Goal: Complete application form: Complete application form

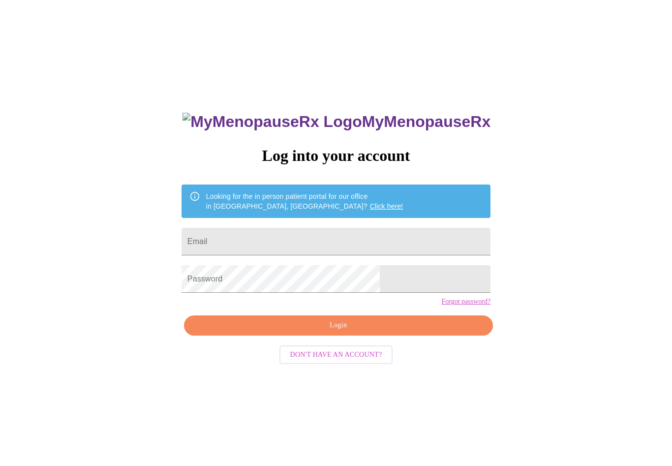
click at [379, 242] on input "Email" at bounding box center [335, 242] width 309 height 28
type input "J"
type input "[EMAIL_ADDRESS][DOMAIN_NAME]"
click at [340, 331] on span "Login" at bounding box center [338, 325] width 286 height 12
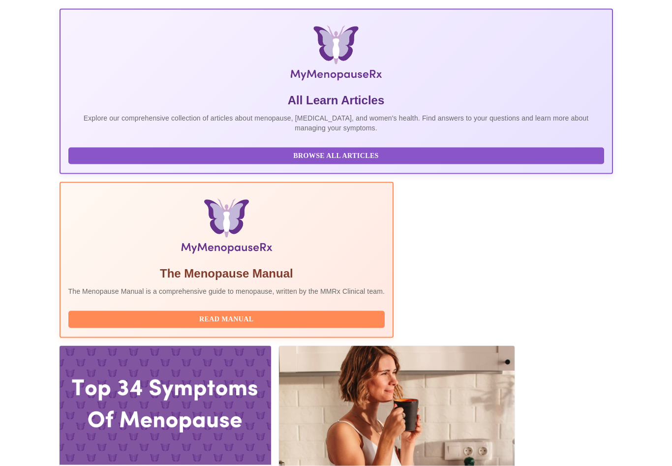
scroll to position [158, 0]
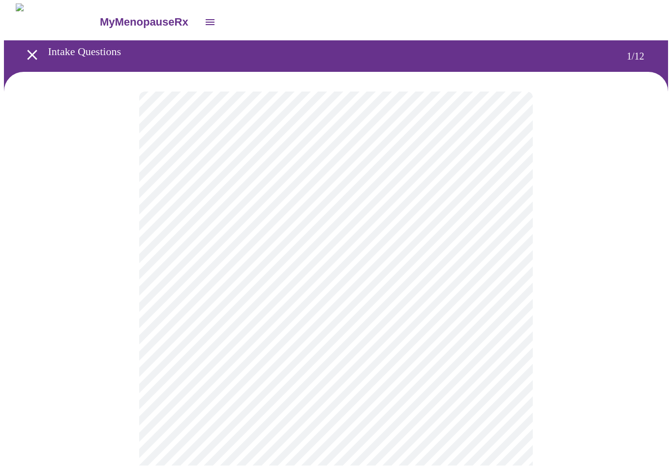
scroll to position [0, 0]
click at [231, 215] on body "MyMenopauseRx Intake Questions 1 / 12" at bounding box center [336, 451] width 664 height 897
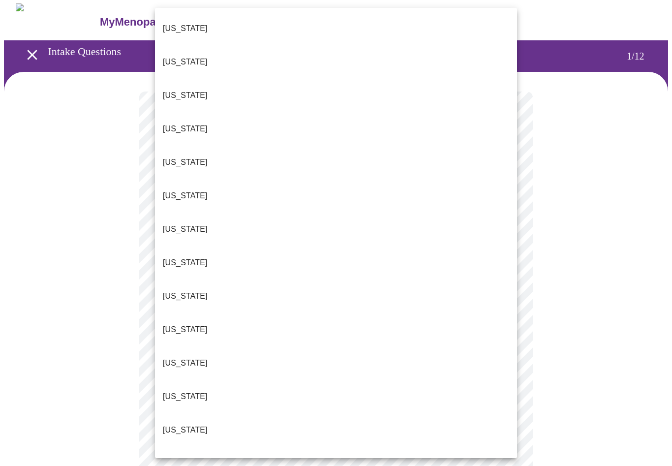
click at [174, 380] on li "[US_STATE]" at bounding box center [336, 396] width 362 height 33
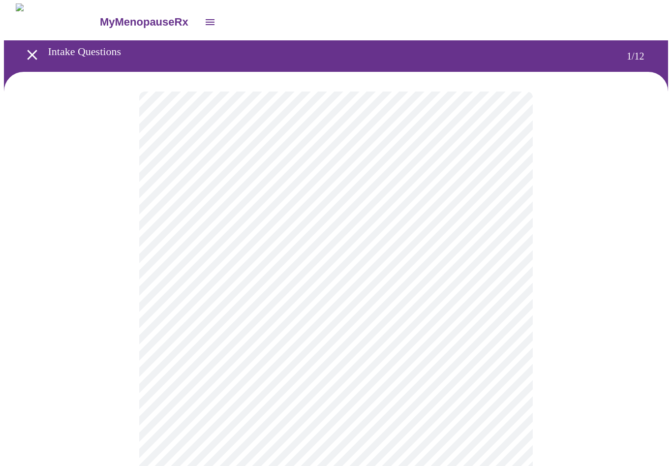
click at [181, 223] on body "MyMenopauseRx Intake Questions 1 / 12" at bounding box center [336, 449] width 664 height 892
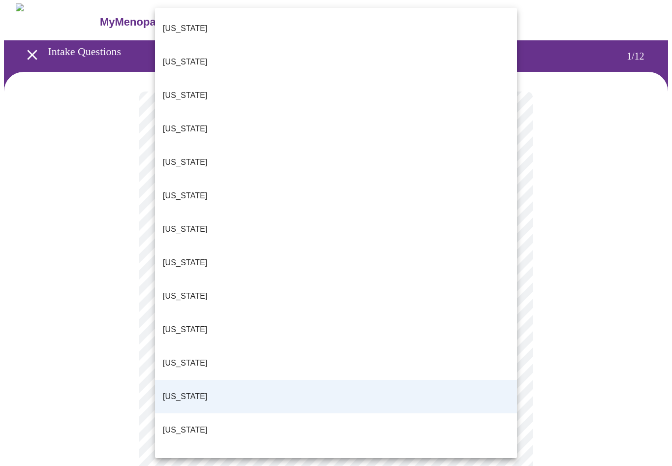
click at [171, 416] on span "[US_STATE]" at bounding box center [185, 430] width 45 height 28
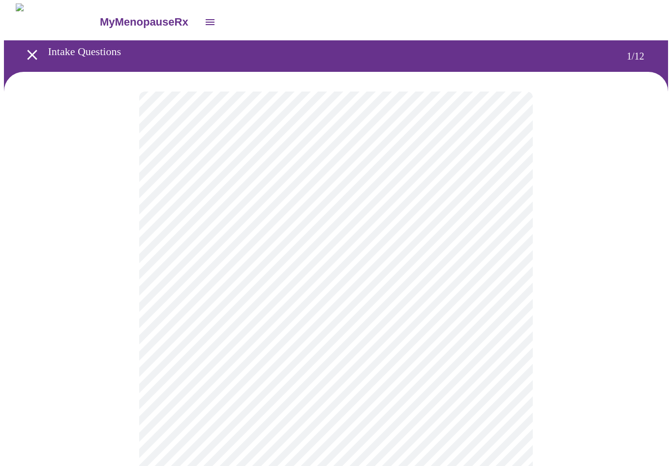
click at [177, 289] on body "MyMenopauseRx Intake Questions 1 / 12" at bounding box center [336, 449] width 664 height 892
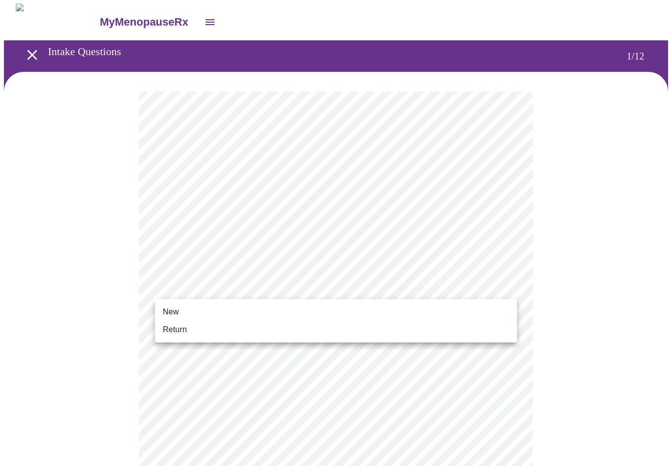
click at [180, 331] on span "Return" at bounding box center [175, 330] width 24 height 12
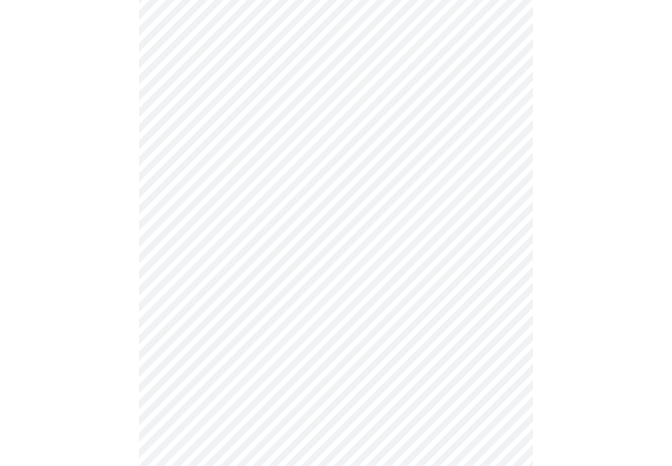
scroll to position [147, 0]
click at [181, 368] on body "MyMenopauseRx Intake Questions 2 / 12" at bounding box center [336, 459] width 664 height 1204
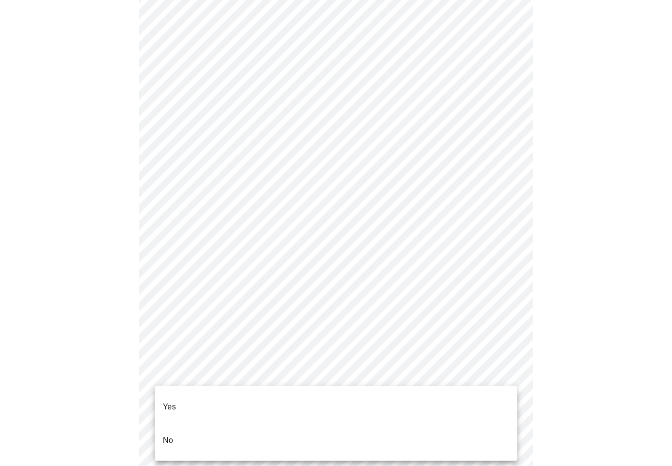
scroll to position [148, 0]
click at [172, 401] on p "Yes" at bounding box center [169, 407] width 13 height 12
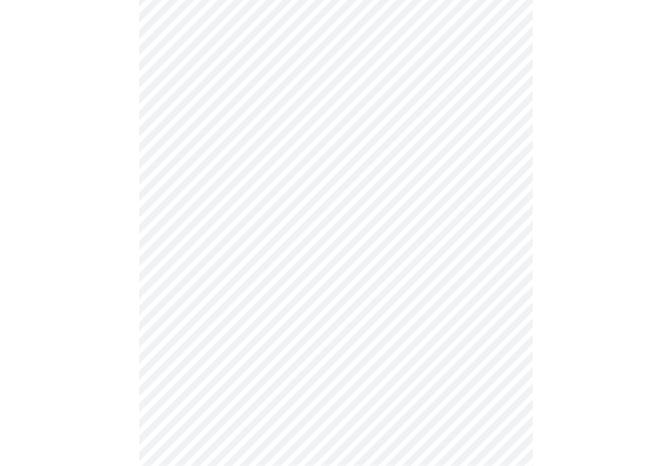
click at [171, 351] on body "MyMenopauseRx Intake Questions 2 / 12" at bounding box center [336, 362] width 664 height 1198
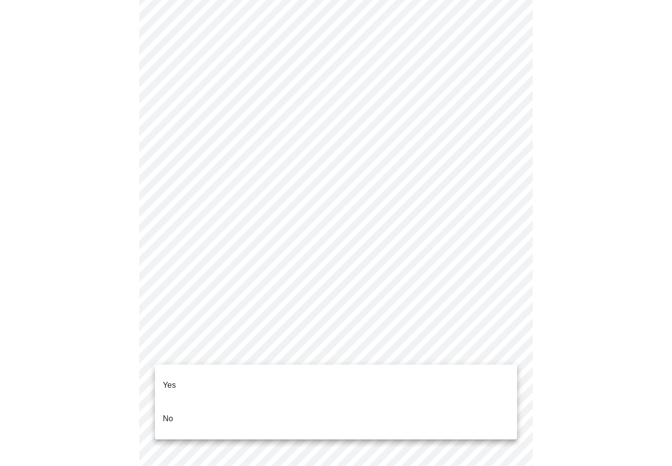
click at [168, 379] on p "Yes" at bounding box center [169, 385] width 13 height 12
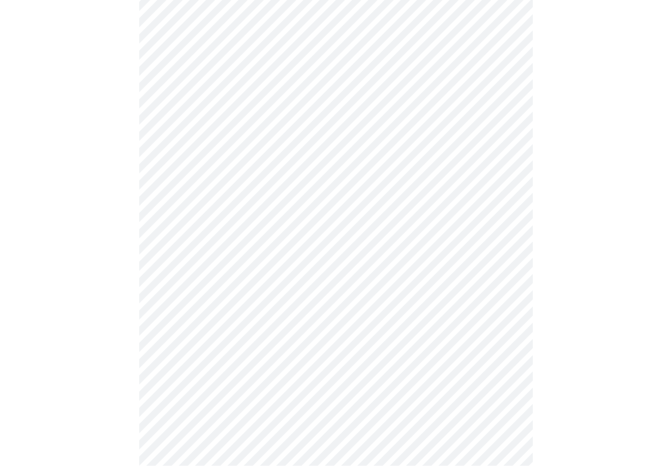
scroll to position [399, 0]
click at [161, 336] on body "MyMenopauseRx Intake Questions 2 / 12" at bounding box center [336, 201] width 664 height 1193
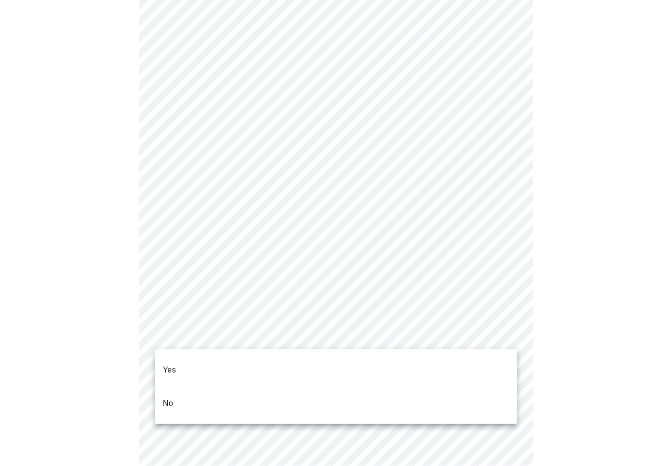
scroll to position [400, 0]
click at [162, 364] on li "Yes" at bounding box center [336, 369] width 362 height 33
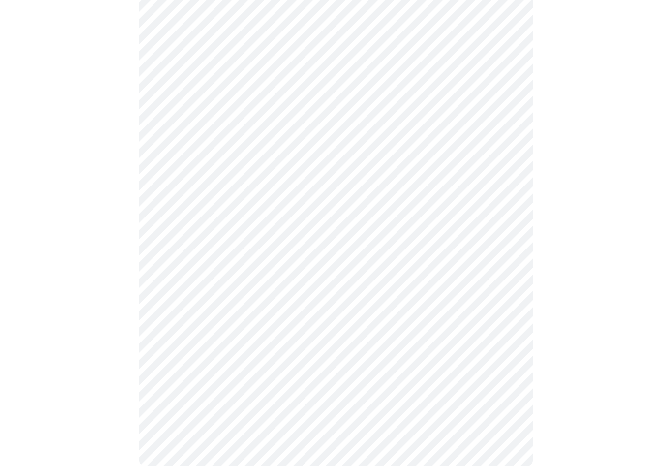
scroll to position [0, 0]
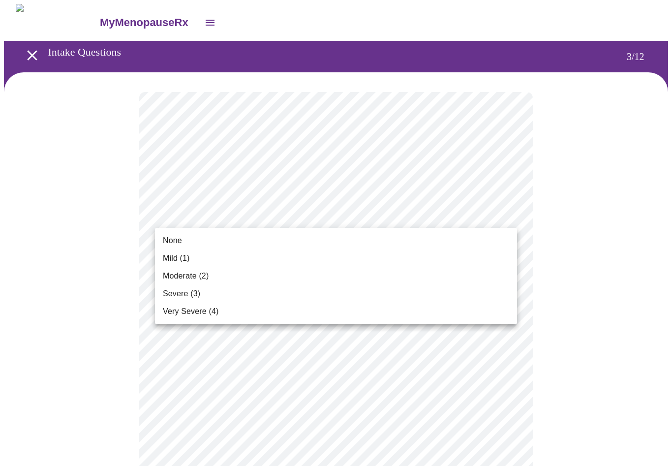
click at [171, 238] on span "None" at bounding box center [172, 241] width 19 height 12
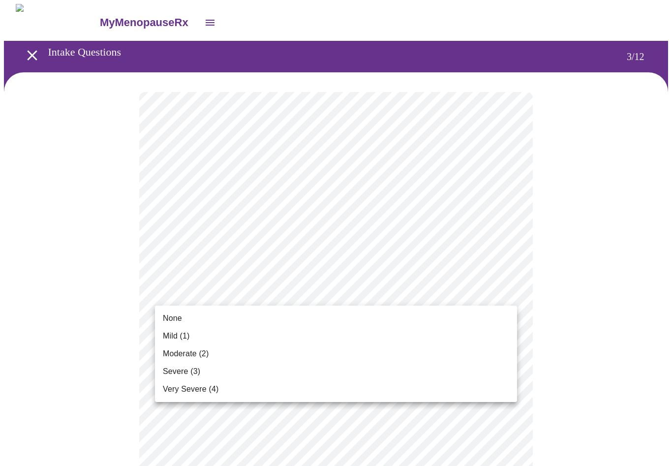
click at [168, 322] on span "None" at bounding box center [172, 318] width 19 height 12
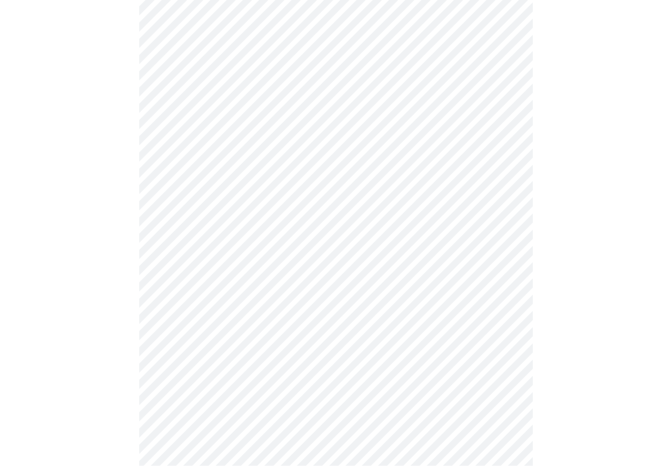
scroll to position [138, 0]
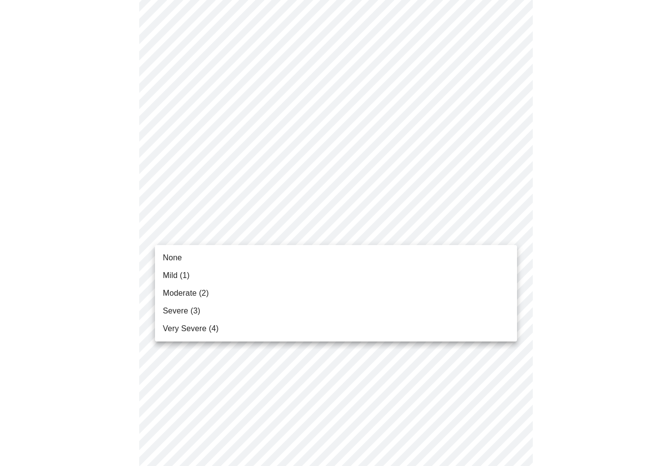
click at [167, 272] on span "Mild (1)" at bounding box center [176, 275] width 27 height 12
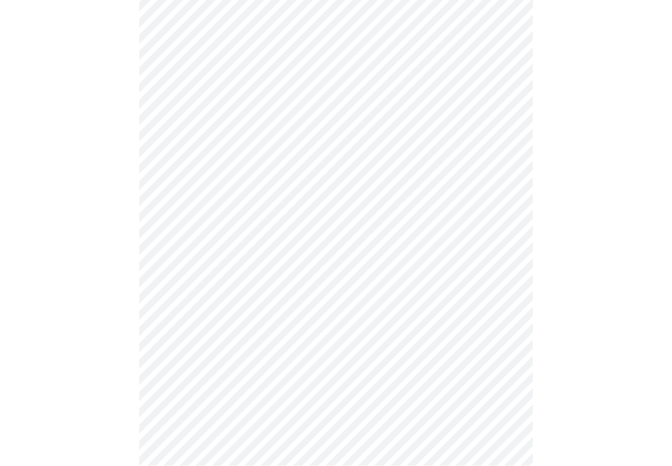
scroll to position [236, 0]
click at [193, 217] on body "MyMenopauseRx Intake Questions 3 / 12" at bounding box center [336, 399] width 664 height 1263
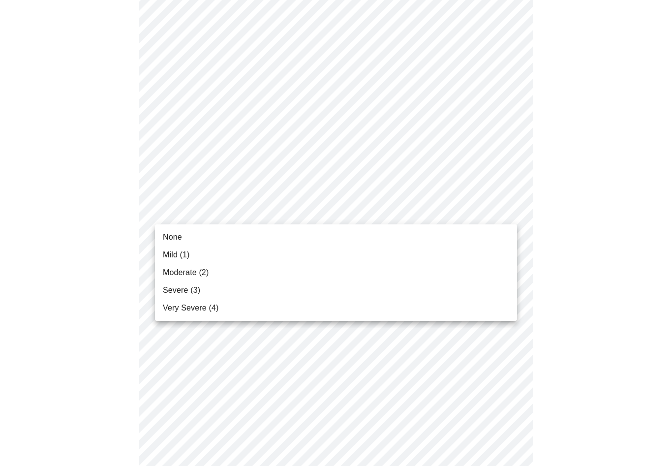
click at [174, 235] on span "None" at bounding box center [172, 237] width 19 height 12
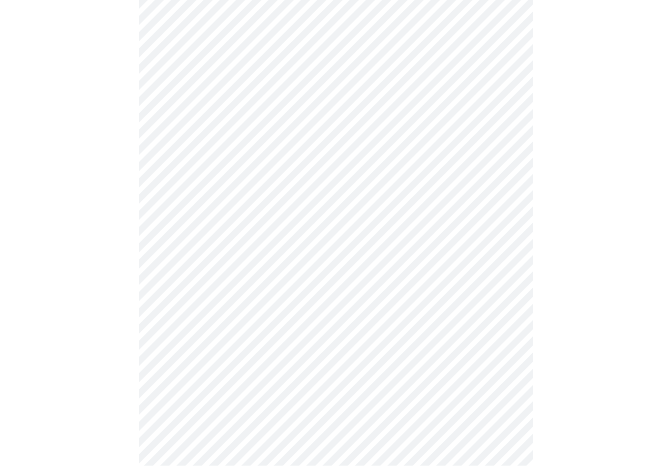
scroll to position [275, 0]
click at [183, 241] on body "MyMenopauseRx Intake Questions 3 / 12" at bounding box center [336, 354] width 664 height 1250
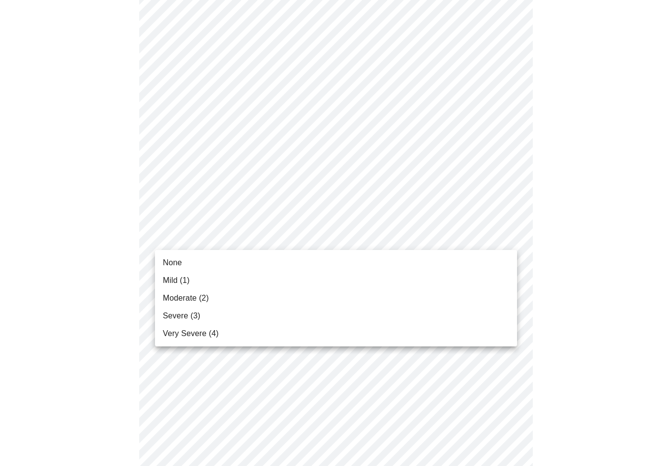
click at [168, 263] on span "None" at bounding box center [172, 263] width 19 height 12
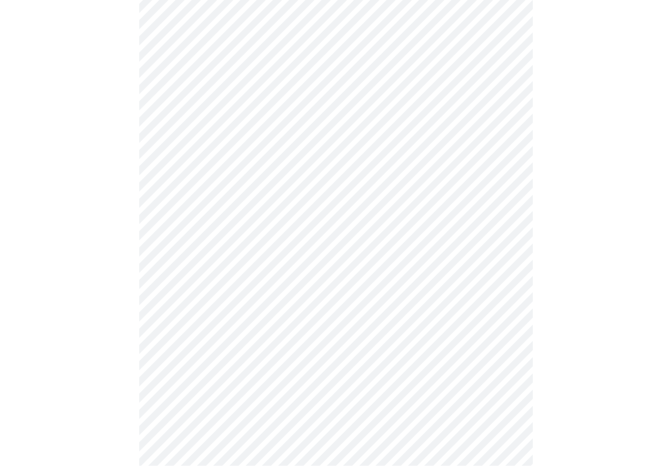
scroll to position [348, 0]
click at [174, 229] on body "MyMenopauseRx Intake Questions 3 / 12" at bounding box center [336, 274] width 664 height 1236
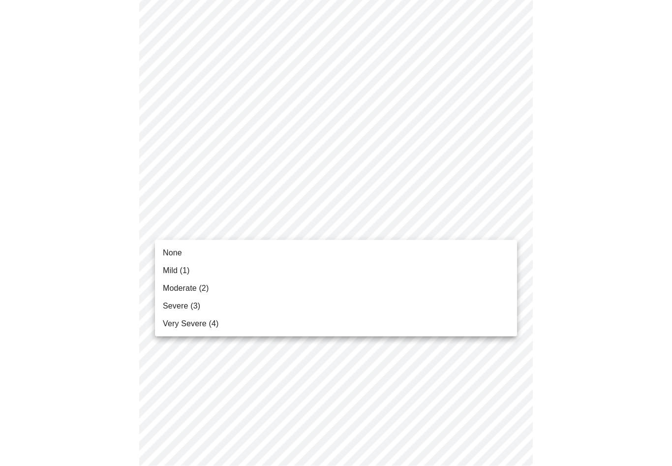
scroll to position [349, 0]
click at [166, 250] on span "None" at bounding box center [172, 253] width 19 height 12
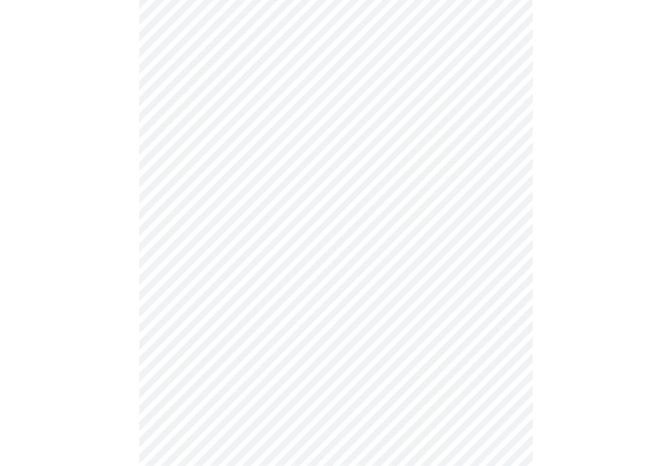
scroll to position [427, 0]
click at [177, 238] on body "MyMenopauseRx Intake Questions 3 / 12" at bounding box center [336, 188] width 664 height 1223
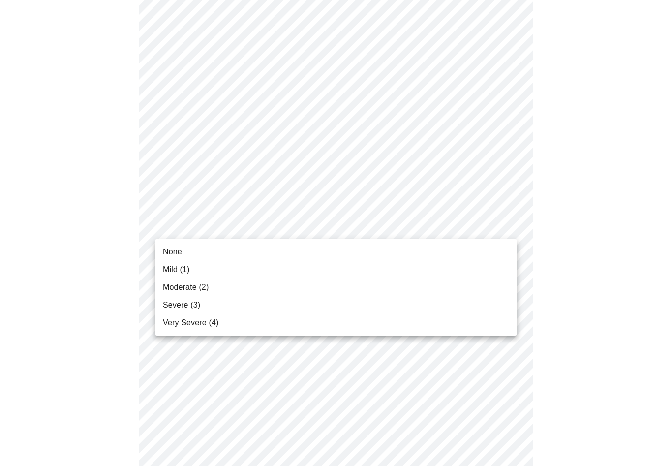
click at [170, 271] on span "Mild (1)" at bounding box center [176, 270] width 27 height 12
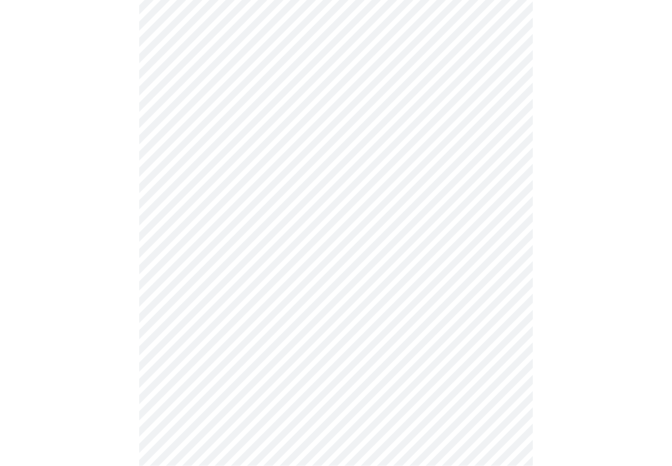
scroll to position [493, 0]
click at [179, 248] on body "MyMenopauseRx Intake Questions 3 / 12" at bounding box center [336, 116] width 664 height 1210
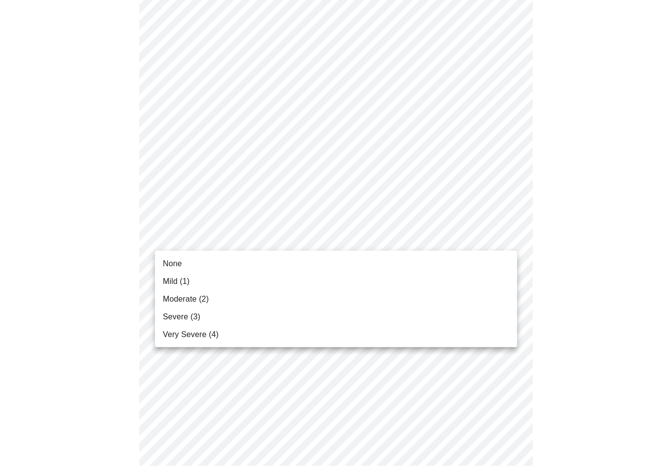
scroll to position [493, 0]
click at [176, 304] on span "Moderate (2)" at bounding box center [186, 299] width 46 height 12
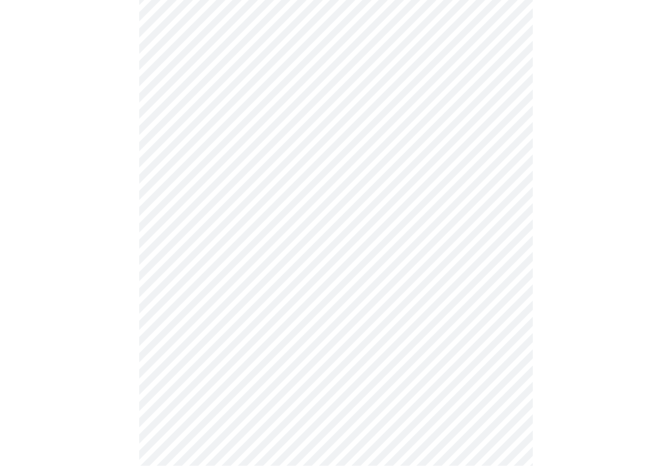
scroll to position [569, 0]
click at [173, 242] on body "MyMenopauseRx Intake Questions 3 / 12" at bounding box center [336, 33] width 664 height 1196
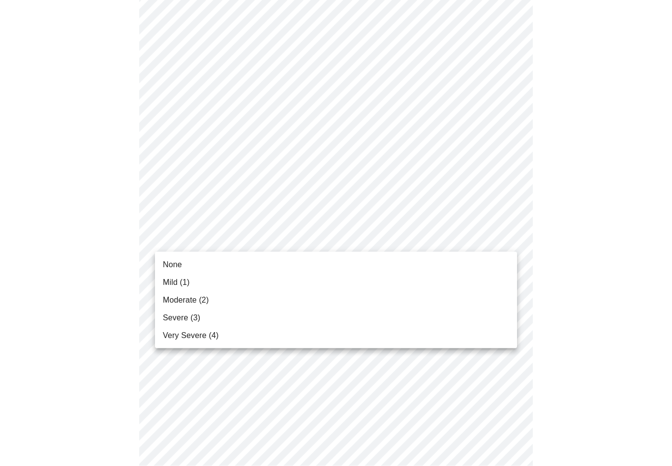
scroll to position [570, 0]
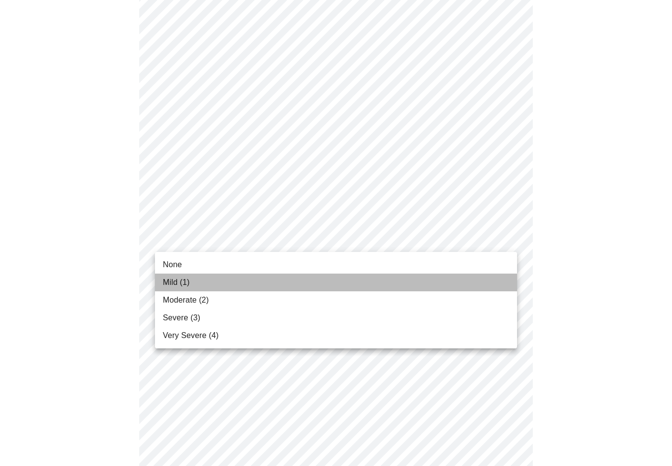
click at [166, 283] on span "Mild (1)" at bounding box center [176, 282] width 27 height 12
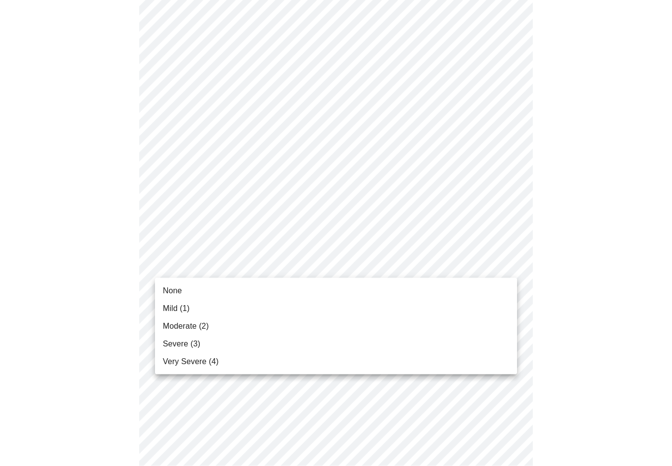
scroll to position [622, 0]
click at [172, 293] on span "None" at bounding box center [172, 291] width 19 height 12
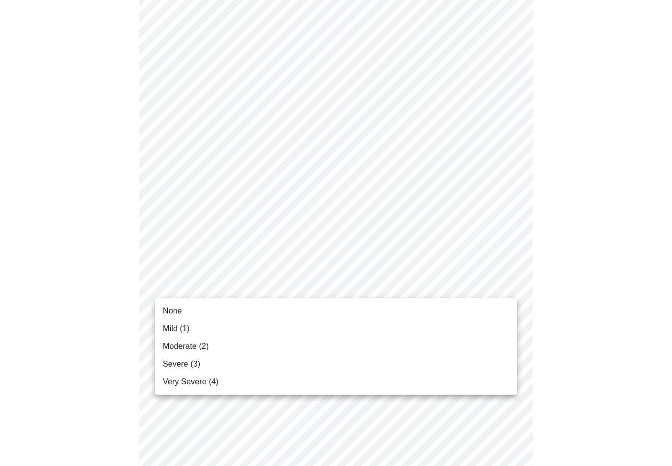
click at [171, 311] on span "None" at bounding box center [172, 311] width 19 height 12
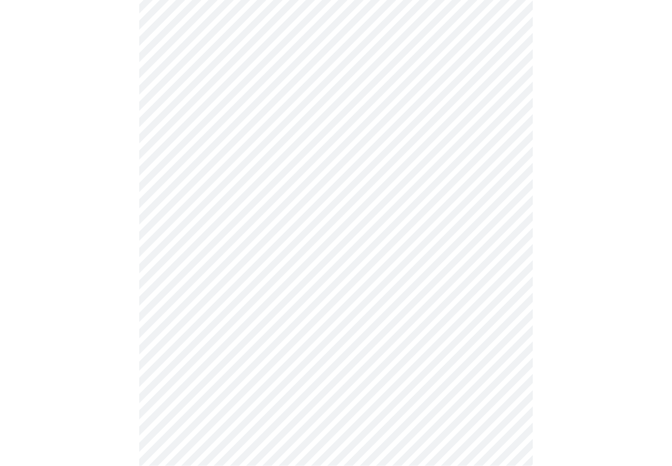
scroll to position [153, 0]
click at [176, 224] on body "MyMenopauseRx Intake Questions 3 / 12" at bounding box center [336, 429] width 664 height 1157
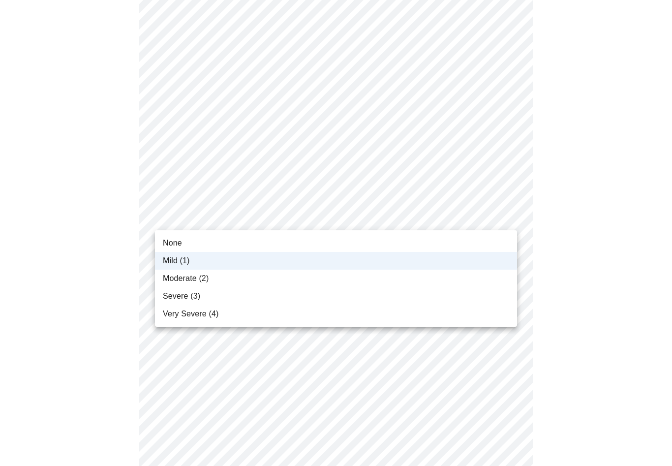
click at [185, 243] on li "None" at bounding box center [336, 243] width 362 height 18
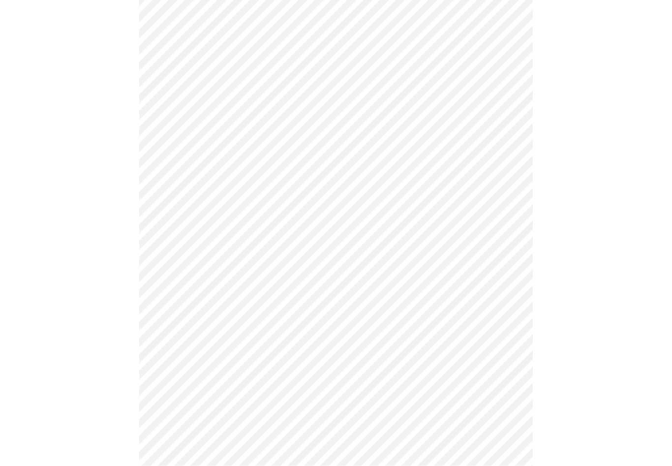
scroll to position [485, 0]
click at [181, 252] on body "MyMenopauseRx Intake Questions 3 / 12" at bounding box center [336, 96] width 664 height 1157
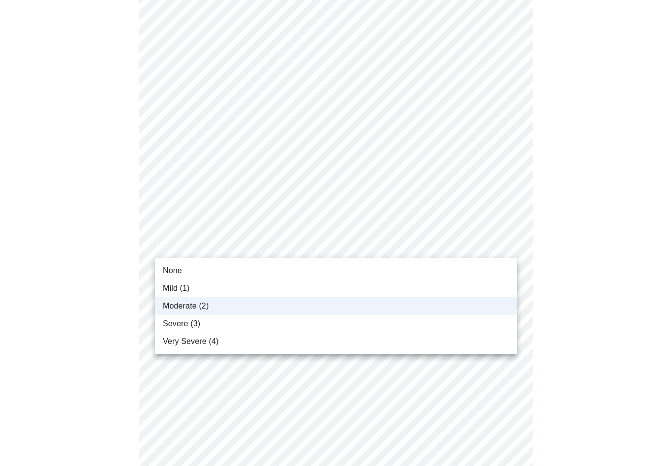
click at [190, 288] on li "Mild (1)" at bounding box center [336, 288] width 362 height 18
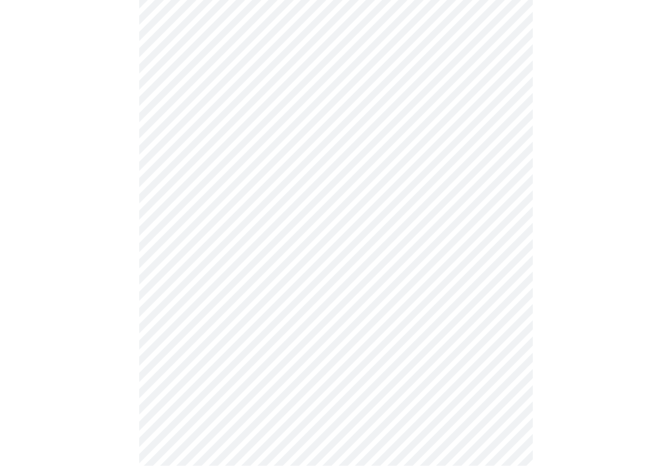
scroll to position [353, 0]
click at [169, 248] on body "MyMenopauseRx Intake Questions 4 / 12" at bounding box center [336, 135] width 664 height 968
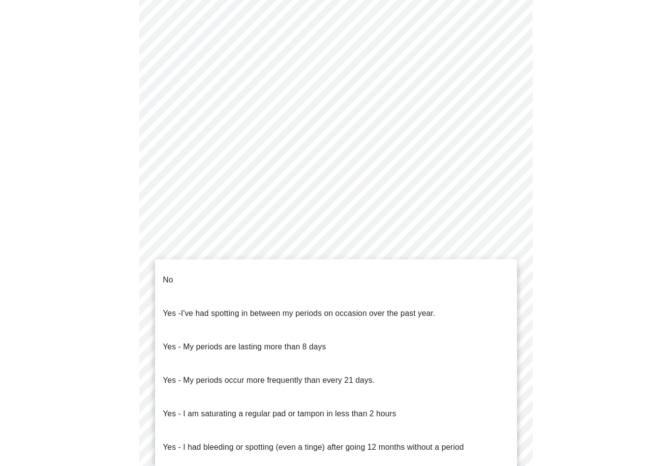
click at [168, 274] on p "No" at bounding box center [168, 280] width 10 height 12
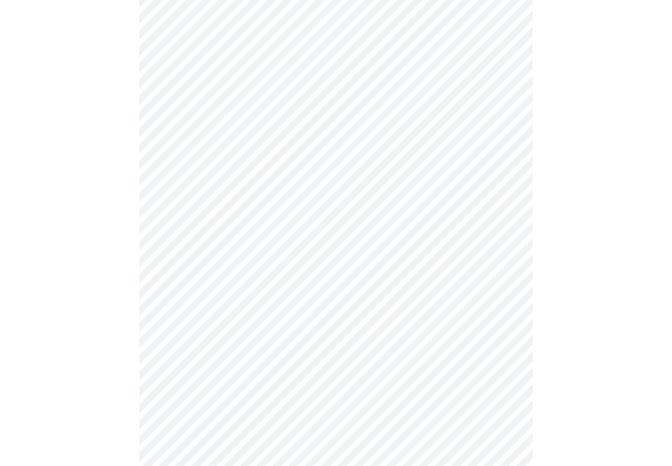
click at [174, 316] on body "MyMenopauseRx Intake Questions 4 / 12" at bounding box center [336, 131] width 664 height 963
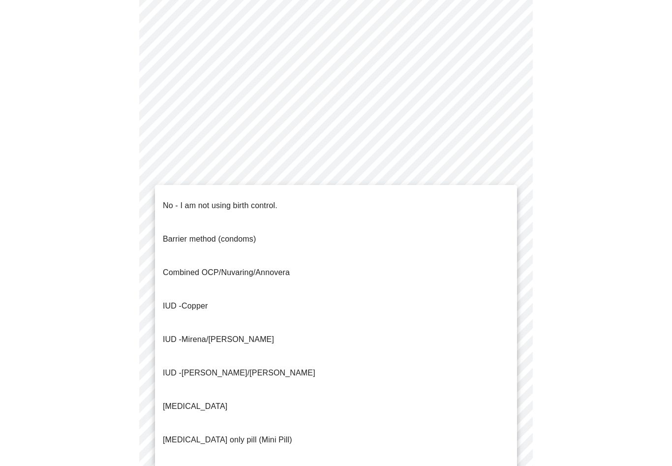
click at [186, 206] on span "No - I am not using birth control." at bounding box center [220, 206] width 115 height 28
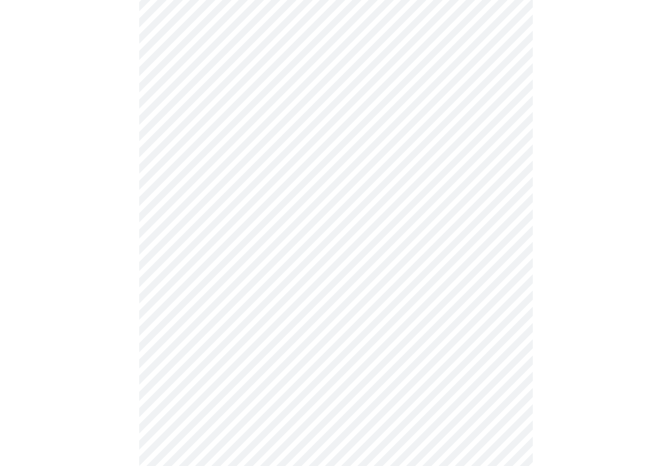
scroll to position [466, 0]
click at [182, 278] on body "MyMenopauseRx Intake Questions 4 / 12" at bounding box center [336, 16] width 664 height 957
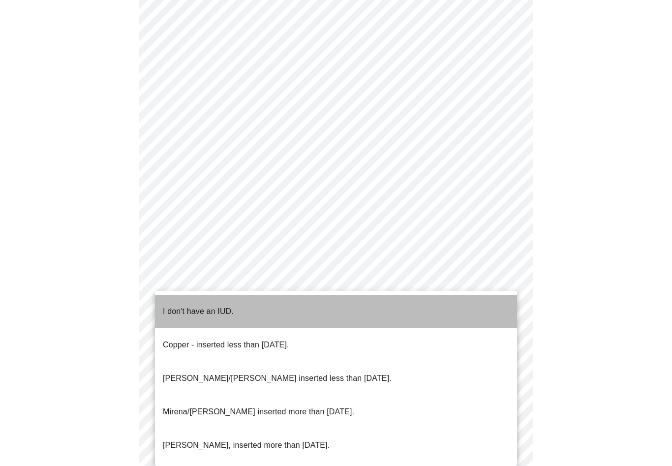
click at [174, 305] on p "I don't have an IUD." at bounding box center [198, 311] width 71 height 12
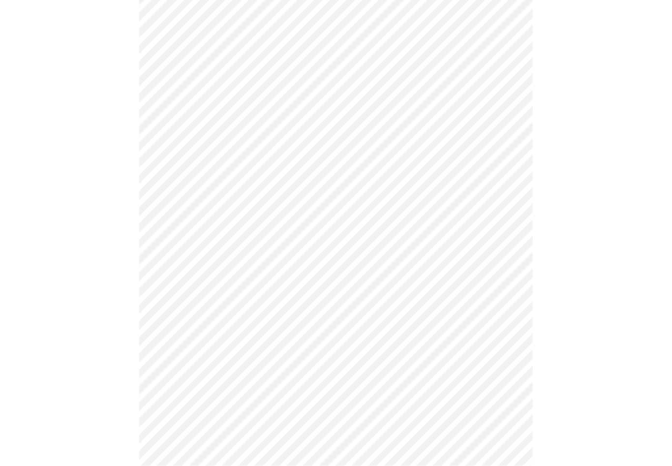
scroll to position [470, 0]
click at [177, 342] on body "MyMenopauseRx Intake Questions 4 / 12" at bounding box center [336, 10] width 664 height 952
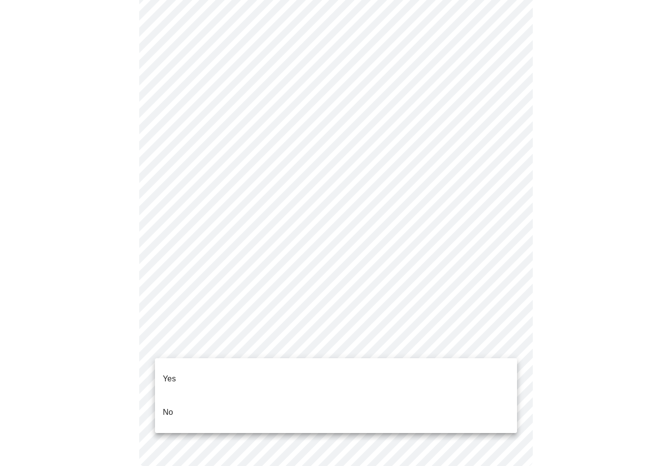
click at [177, 372] on li "Yes" at bounding box center [336, 378] width 362 height 33
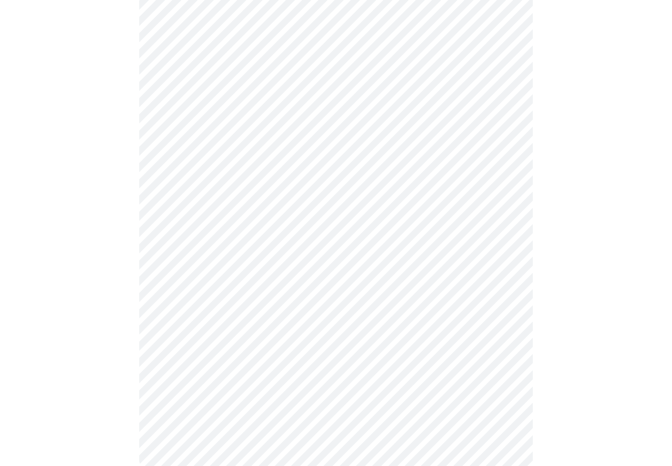
scroll to position [0, 0]
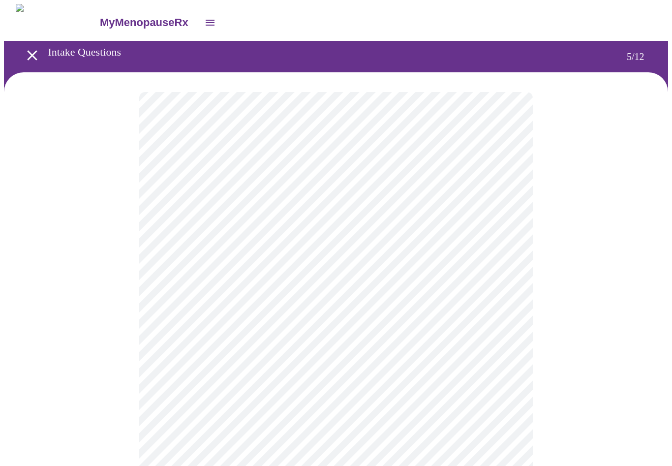
click at [175, 266] on body "MyMenopauseRx Intake Questions 5 / 12" at bounding box center [336, 367] width 664 height 726
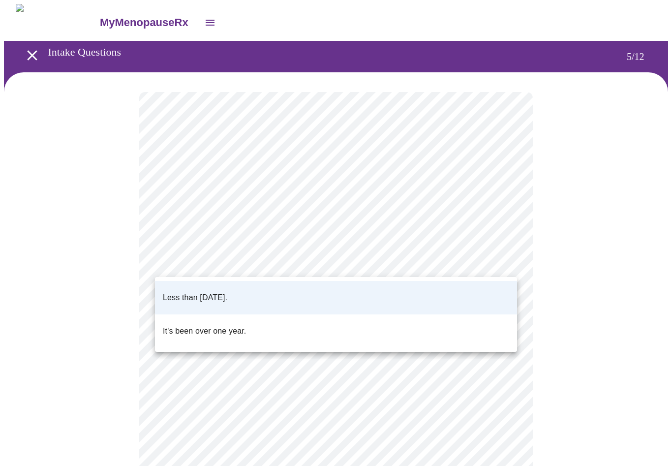
click at [183, 292] on p "Less than [DATE]." at bounding box center [195, 298] width 64 height 12
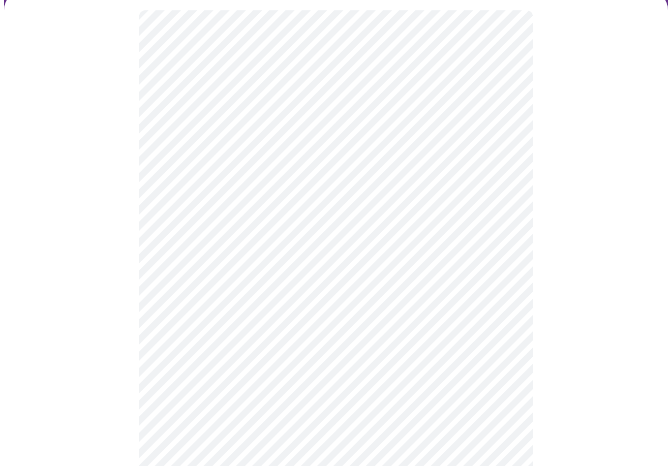
scroll to position [82, 0]
click at [186, 259] on body "MyMenopauseRx Intake Questions 5 / 12" at bounding box center [336, 285] width 664 height 726
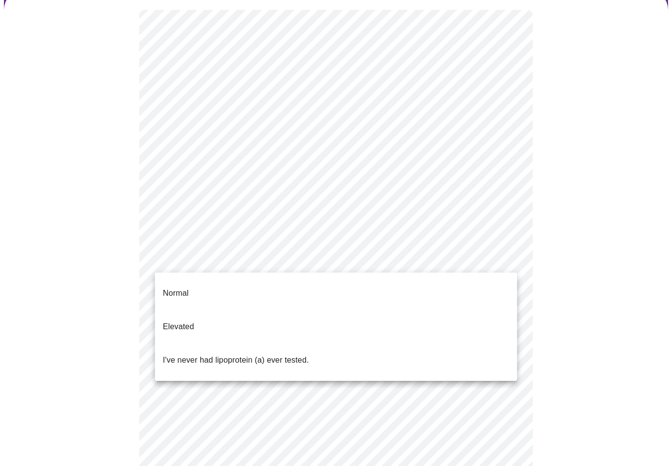
click at [189, 321] on p "Elevated" at bounding box center [178, 327] width 31 height 12
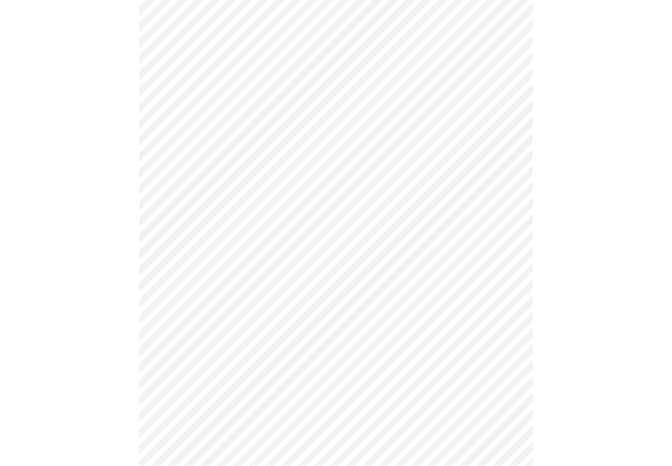
scroll to position [2390, 0]
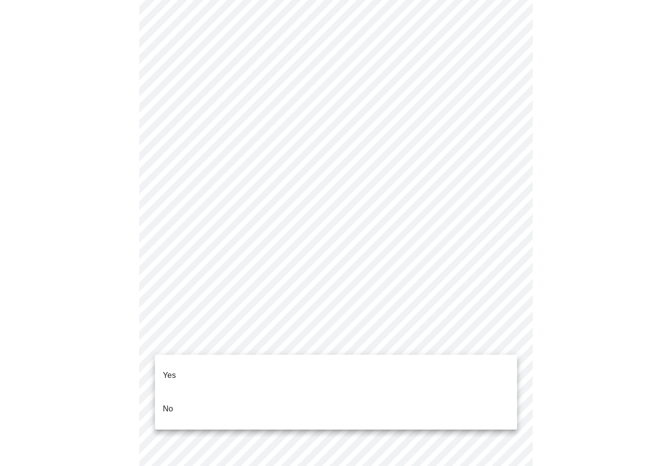
click at [358, 396] on li "No" at bounding box center [336, 408] width 362 height 33
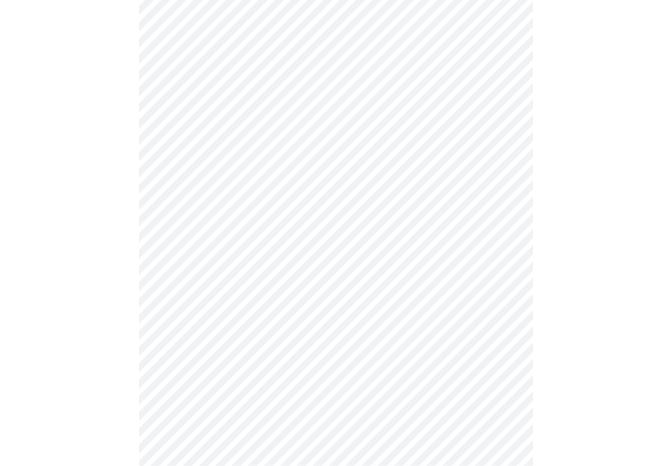
scroll to position [787, 0]
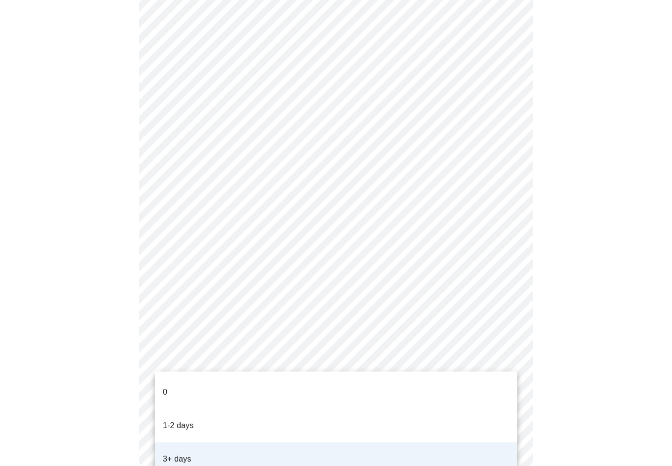
click at [406, 442] on li "3+ days" at bounding box center [336, 458] width 362 height 33
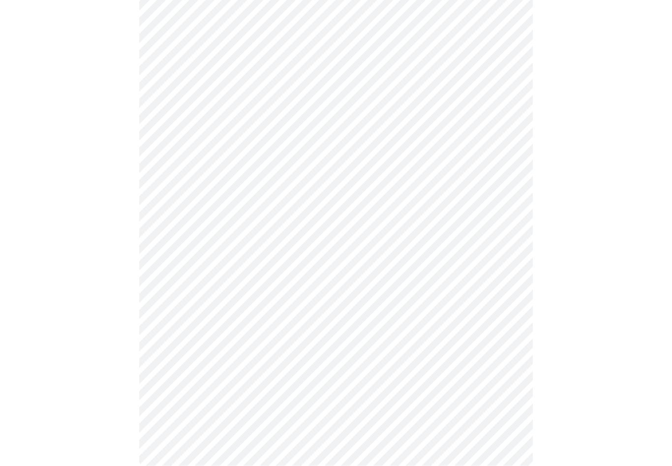
scroll to position [431, 0]
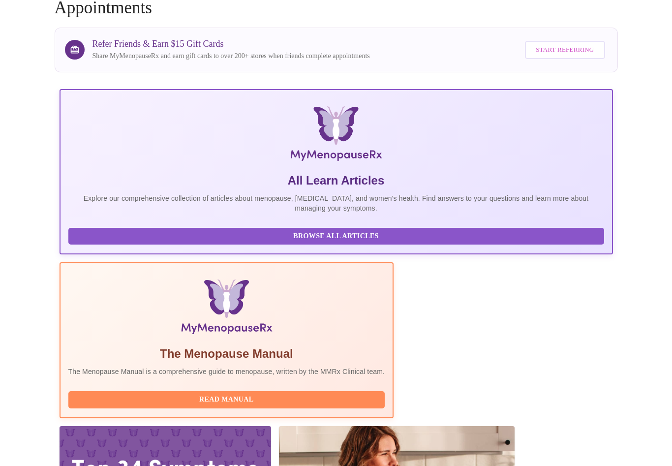
scroll to position [76, 0]
